Goal: Information Seeking & Learning: Understand process/instructions

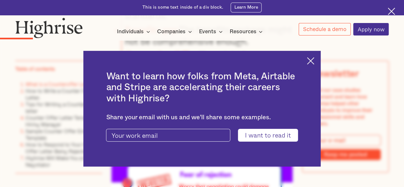
scroll to position [1042, 0]
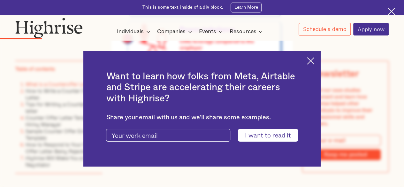
click at [313, 60] on img at bounding box center [310, 60] width 7 height 7
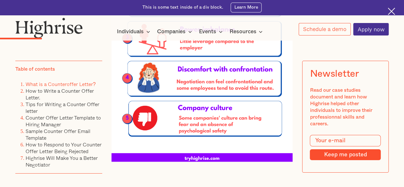
click at [209, 93] on img at bounding box center [201, 33] width 181 height 256
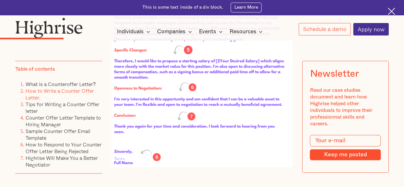
click at [209, 93] on img at bounding box center [201, 8] width 181 height 317
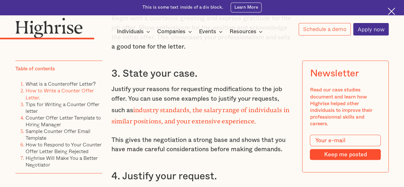
scroll to position [1787, 0]
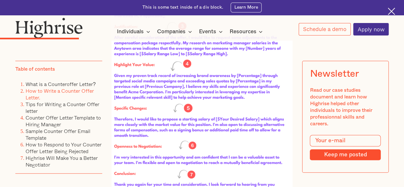
click at [209, 93] on img at bounding box center [201, 66] width 181 height 317
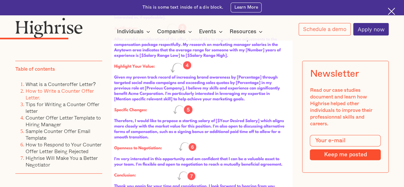
click at [209, 93] on img at bounding box center [201, 68] width 181 height 317
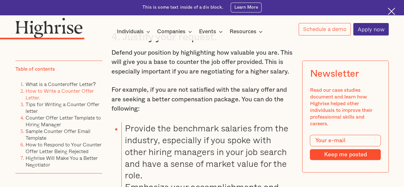
click at [209, 77] on p "Defend your position by highlighting how valuable you are. This will give you a…" at bounding box center [201, 62] width 181 height 28
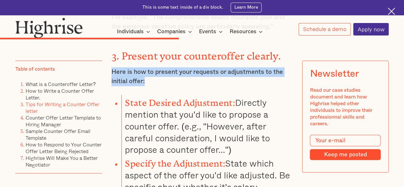
click at [209, 86] on p "Here is how to present your requests or adjustments to the initial offer:" at bounding box center [201, 76] width 181 height 19
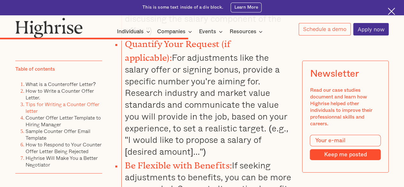
click at [209, 93] on ul "State Desired Adjustment: Directly mention that you'd like to propose a counter…" at bounding box center [198, 55] width 189 height 326
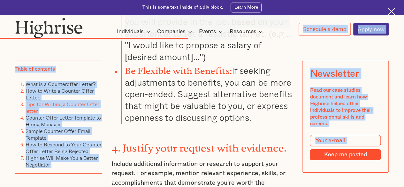
drag, startPoint x: 89, startPoint y: 11, endPoint x: 75, endPoint y: 1, distance: 17.9
click at [78, 4] on body "Join us on [DATE] as we explore effective strategies to optimize 1:1s. Learn Mo…" at bounding box center [202, 47] width 404 height 6944
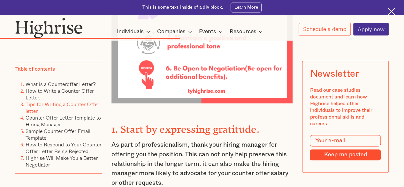
scroll to position [2758, 0]
